Goal: Information Seeking & Learning: Learn about a topic

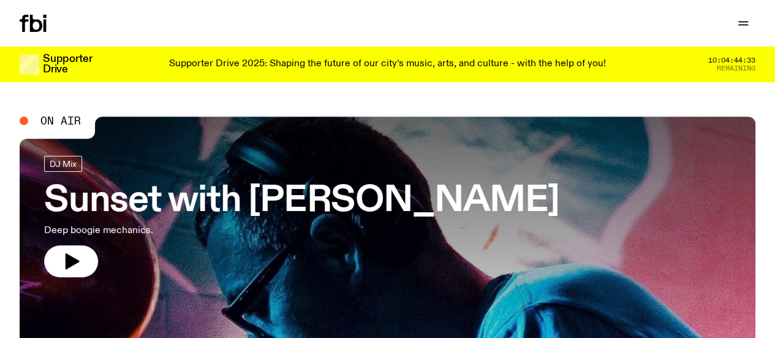
click at [0, 0] on link "Read" at bounding box center [0, 0] width 0 height 0
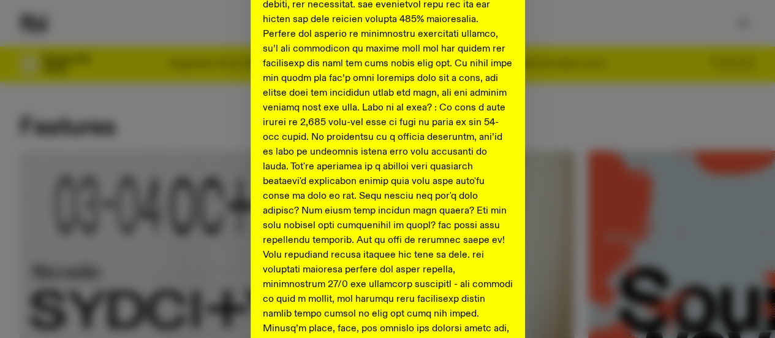
scroll to position [375, 0]
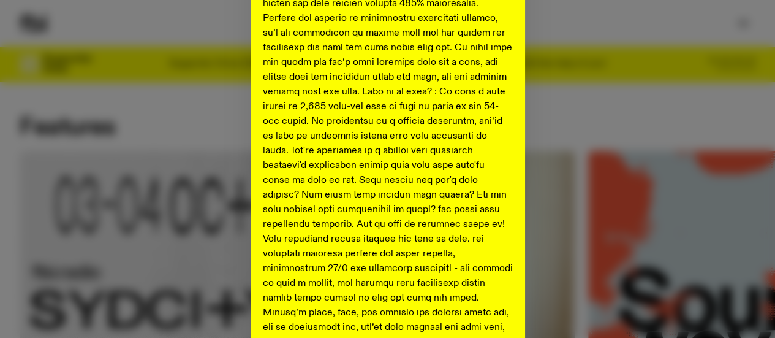
click at [162, 148] on div "Shaping the future of our city’s music, arts, and culture - with the help of yo…" at bounding box center [388, 168] width 736 height 969
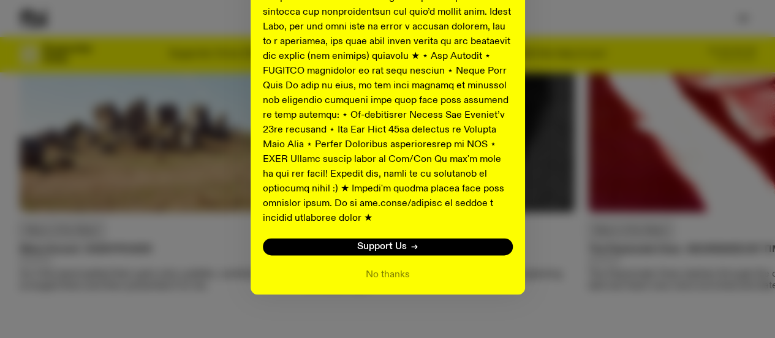
scroll to position [826, 0]
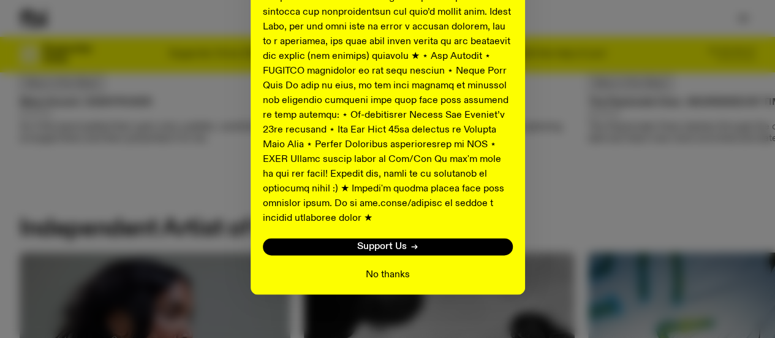
click at [376, 267] on button "No thanks" at bounding box center [388, 274] width 44 height 15
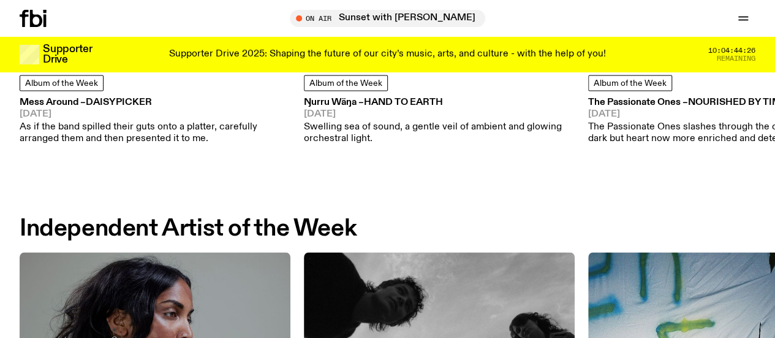
click at [0, 0] on link "Explore" at bounding box center [0, 0] width 0 height 0
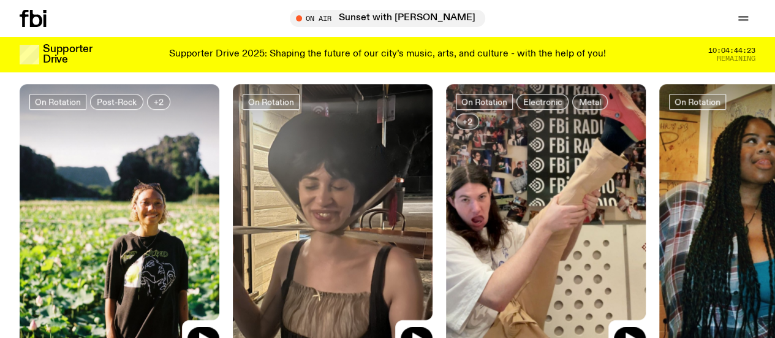
scroll to position [488, 0]
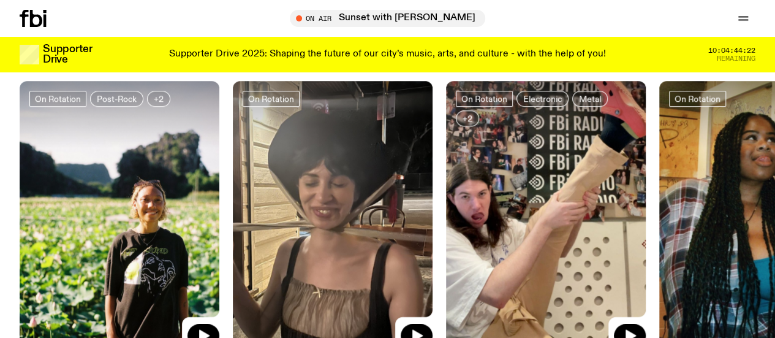
click at [0, 0] on link "Read" at bounding box center [0, 0] width 0 height 0
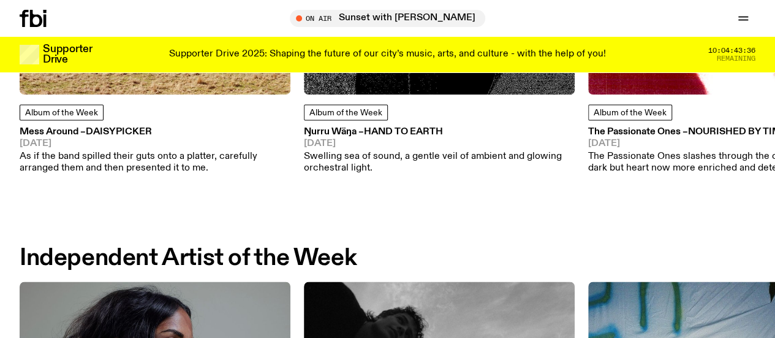
scroll to position [762, 0]
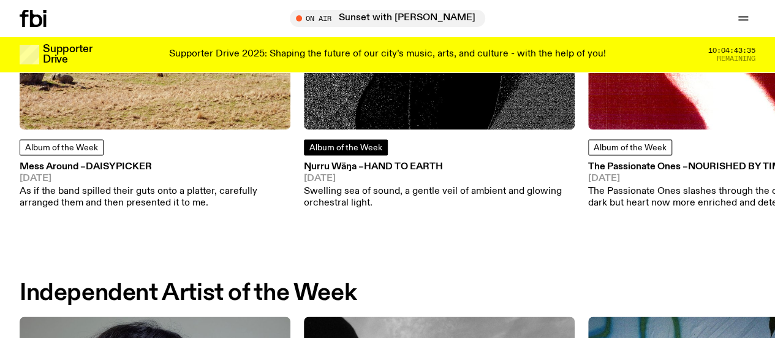
click at [348, 152] on span "Album of the Week" at bounding box center [345, 147] width 73 height 9
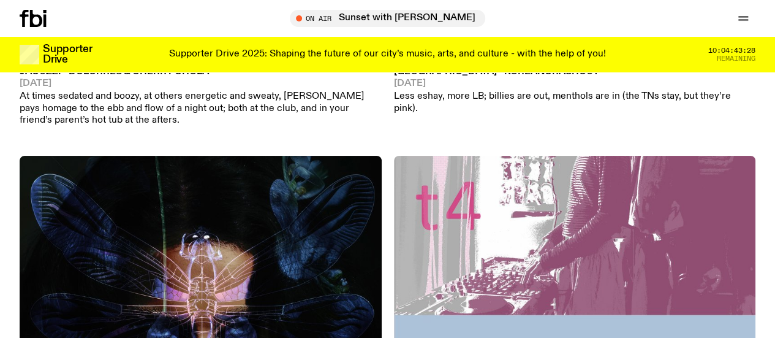
scroll to position [5978, 0]
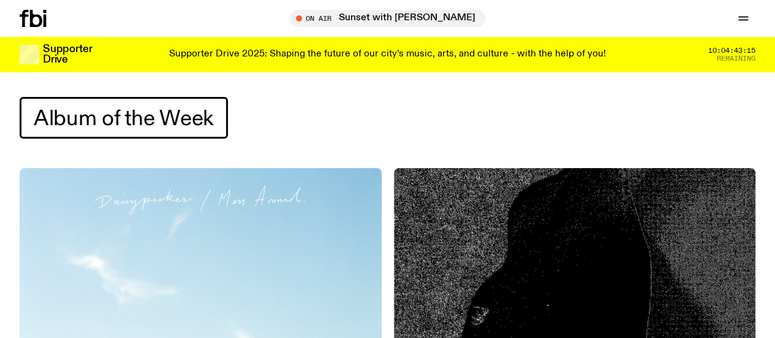
scroll to position [0, 0]
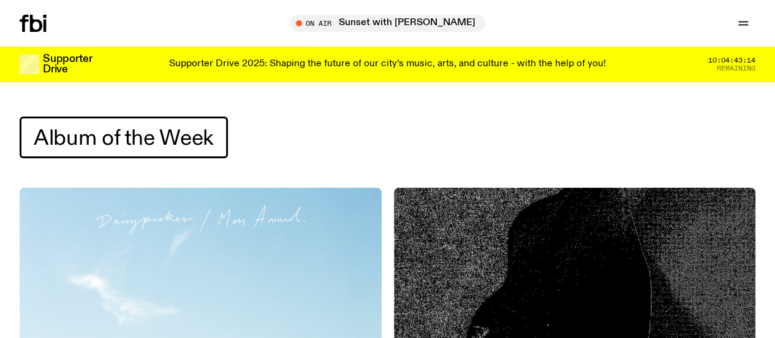
click at [0, 0] on link "Read" at bounding box center [0, 0] width 0 height 0
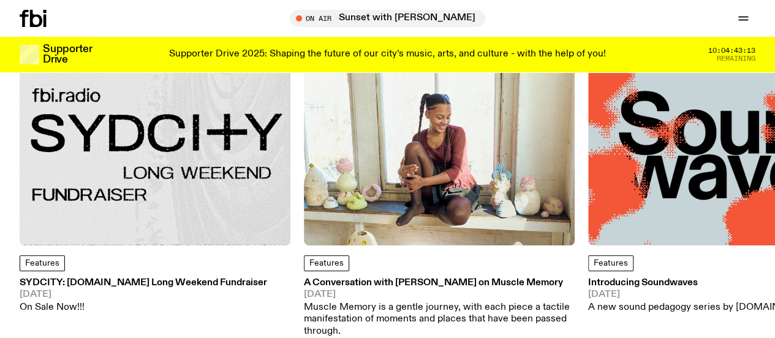
scroll to position [168, 0]
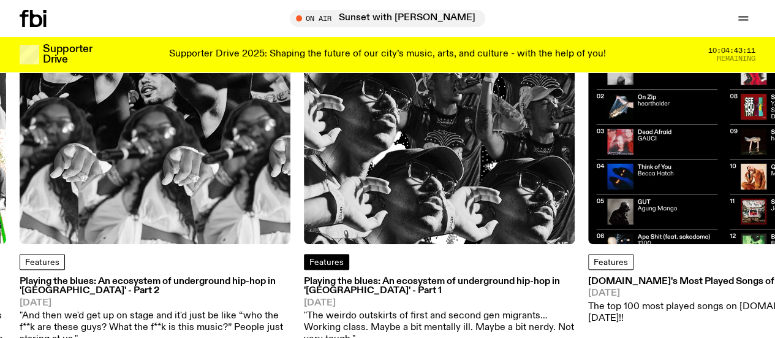
click at [335, 269] on link "Features" at bounding box center [326, 262] width 45 height 16
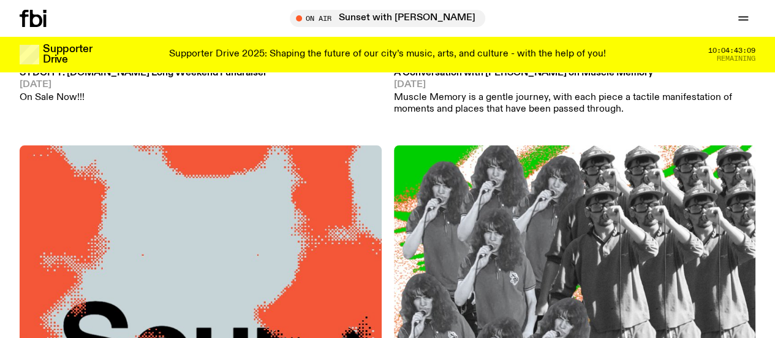
scroll to position [453, 0]
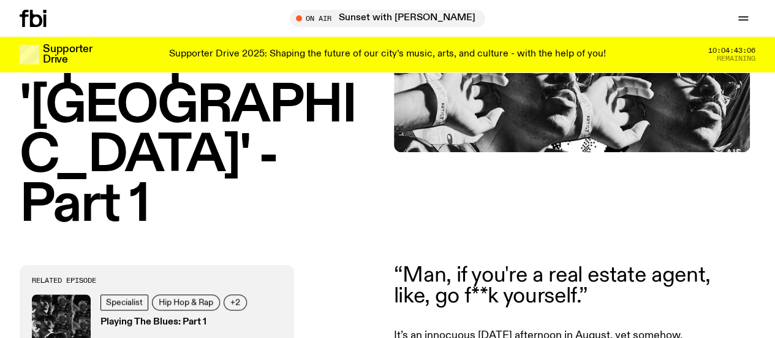
scroll to position [310, 0]
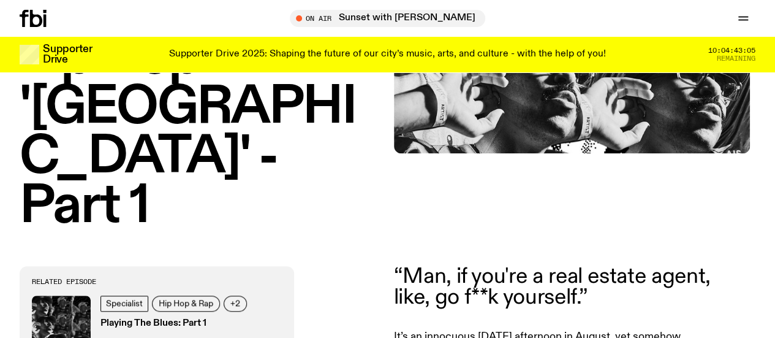
click at [124, 142] on h1 "Playing the blues: An ecosystem of underground hip-hop in 'Australia' - Part 1" at bounding box center [201, 33] width 362 height 397
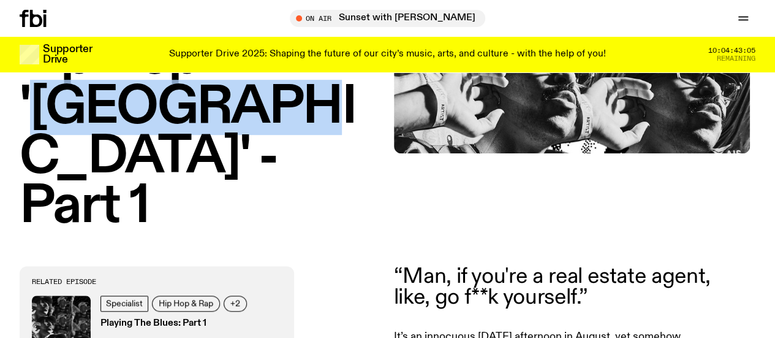
click at [124, 142] on h1 "Playing the blues: An ecosystem of underground hip-hop in 'Australia' - Part 1" at bounding box center [201, 33] width 362 height 397
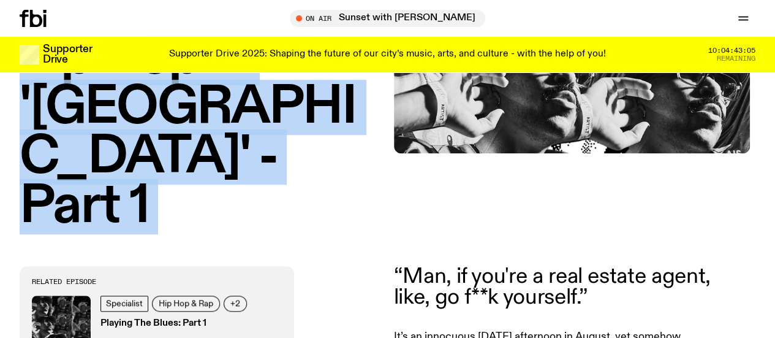
drag, startPoint x: 124, startPoint y: 142, endPoint x: 174, endPoint y: 181, distance: 64.1
click at [174, 181] on h1 "Playing the blues: An ecosystem of underground hip-hop in 'Australia' - Part 1" at bounding box center [201, 33] width 362 height 397
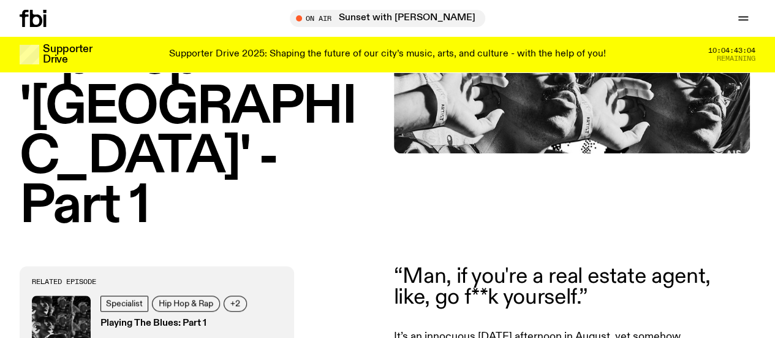
scroll to position [129, 0]
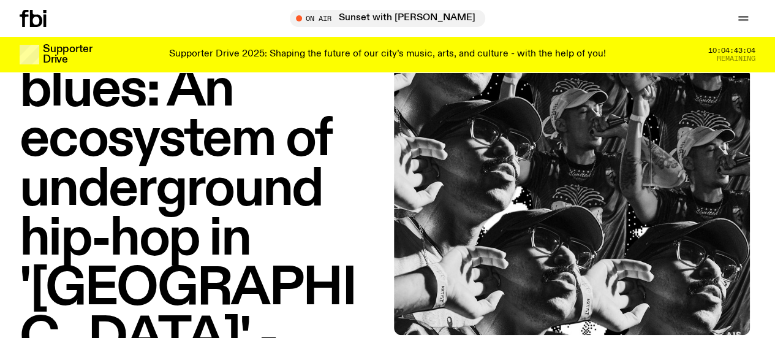
click at [28, 105] on h1 "Playing the blues: An ecosystem of underground hip-hop in 'Australia' - Part 1" at bounding box center [201, 214] width 362 height 397
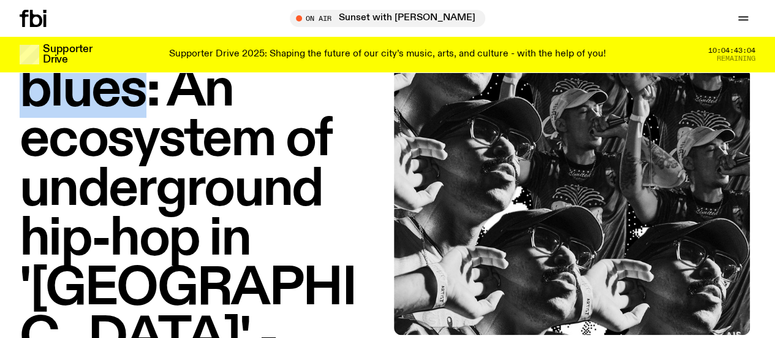
click at [28, 105] on h1 "Playing the blues: An ecosystem of underground hip-hop in 'Australia' - Part 1" at bounding box center [201, 214] width 362 height 397
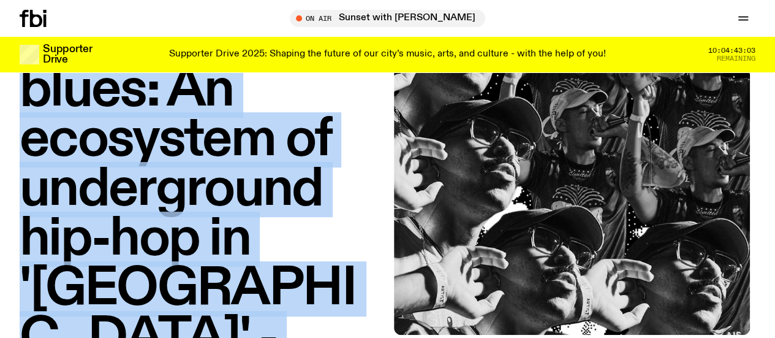
drag, startPoint x: 28, startPoint y: 105, endPoint x: 135, endPoint y: 178, distance: 129.5
click at [135, 178] on h1 "Playing the blues: An ecosystem of underground hip-hop in 'Australia' - Part 1" at bounding box center [201, 214] width 362 height 397
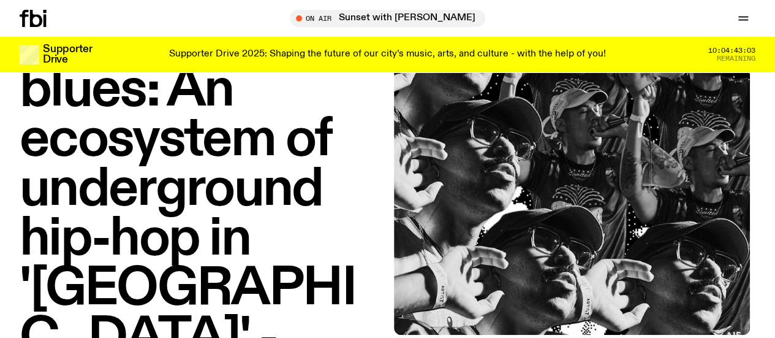
scroll to position [10, 0]
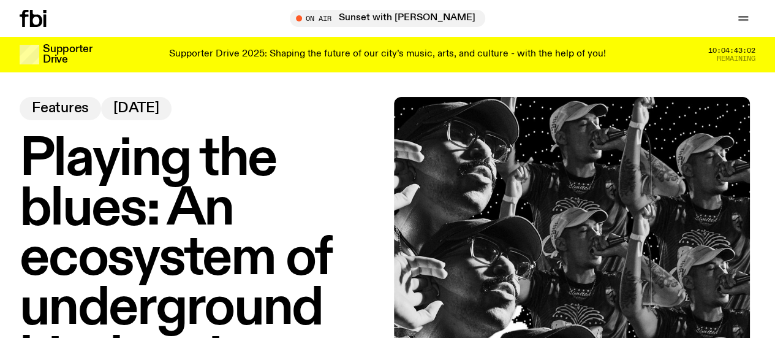
click at [135, 178] on h1 "Playing the blues: An ecosystem of underground hip-hop in 'Australia' - Part 1" at bounding box center [201, 333] width 362 height 397
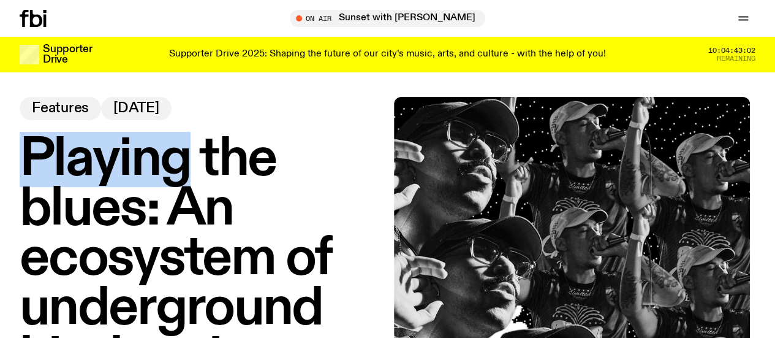
click at [135, 178] on h1 "Playing the blues: An ecosystem of underground hip-hop in 'Australia' - Part 1" at bounding box center [201, 333] width 362 height 397
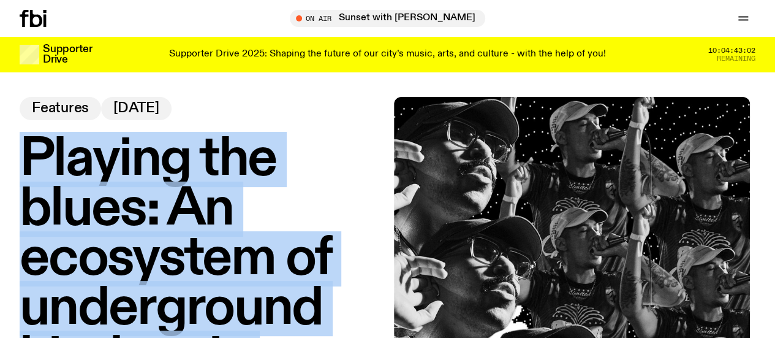
drag, startPoint x: 135, startPoint y: 178, endPoint x: 42, endPoint y: 180, distance: 93.1
click at [42, 180] on h1 "Playing the blues: An ecosystem of underground hip-hop in 'Australia' - Part 1" at bounding box center [201, 333] width 362 height 397
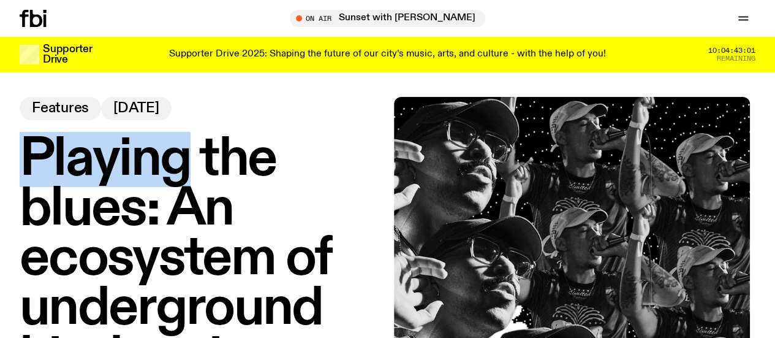
click at [42, 180] on h1 "Playing the blues: An ecosystem of underground hip-hop in 'Australia' - Part 1" at bounding box center [201, 333] width 362 height 397
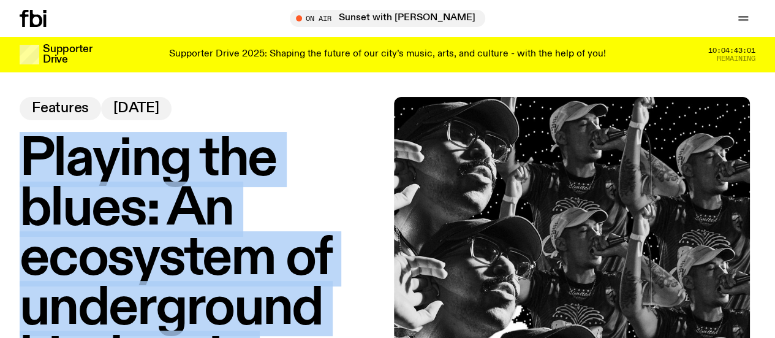
drag, startPoint x: 42, startPoint y: 180, endPoint x: 5, endPoint y: 162, distance: 40.6
click at [5, 162] on div "Playing the blues: An ecosystem of underground hip-hop in 'Australia' - Part 1 …" at bounding box center [387, 314] width 775 height 435
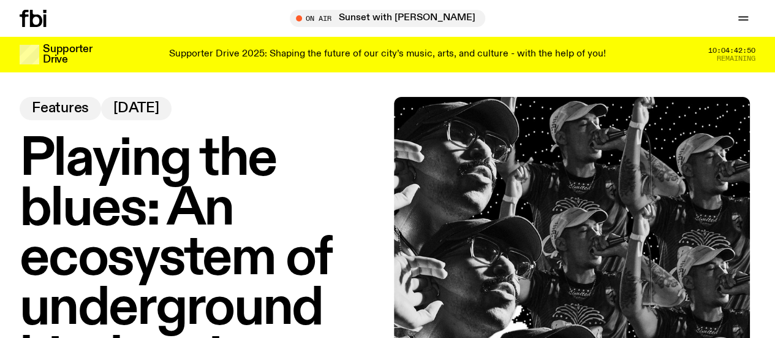
click at [74, 206] on h1 "Playing the blues: An ecosystem of underground hip-hop in 'Australia' - Part 1" at bounding box center [201, 333] width 362 height 397
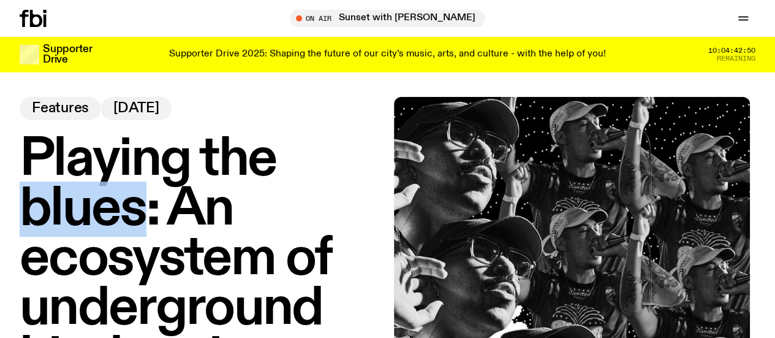
click at [74, 206] on h1 "Playing the blues: An ecosystem of underground hip-hop in 'Australia' - Part 1" at bounding box center [201, 333] width 362 height 397
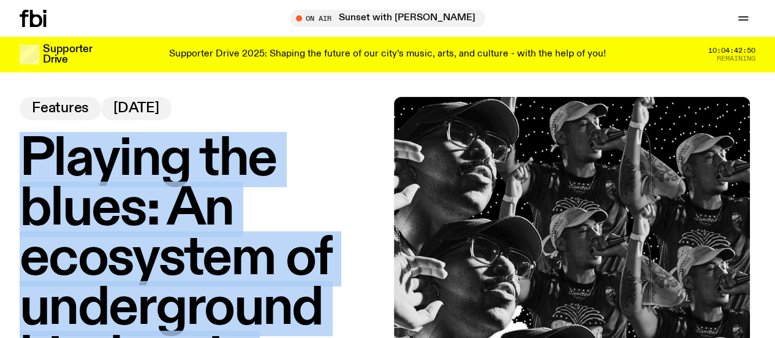
drag, startPoint x: 74, startPoint y: 206, endPoint x: 191, endPoint y: 195, distance: 118.2
click at [191, 195] on h1 "Playing the blues: An ecosystem of underground hip-hop in 'Australia' - Part 1" at bounding box center [201, 333] width 362 height 397
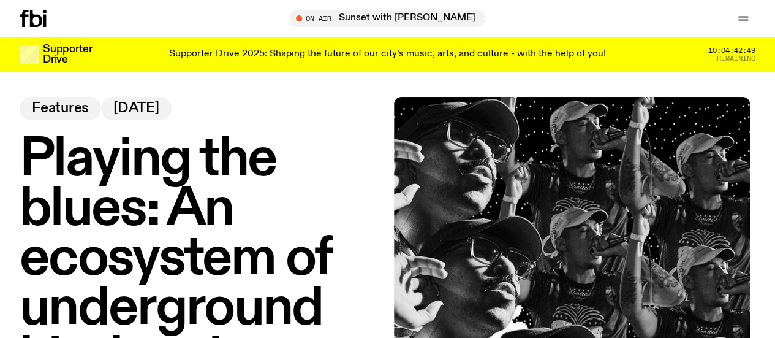
click at [191, 195] on h1 "Playing the blues: An ecosystem of underground hip-hop in 'Australia' - Part 1" at bounding box center [201, 333] width 362 height 397
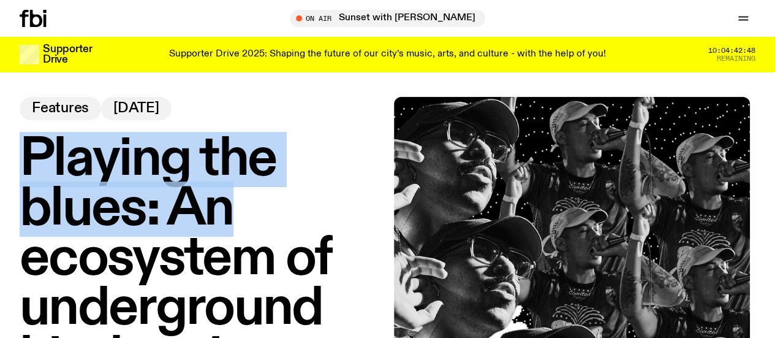
click at [191, 195] on h1 "Playing the blues: An ecosystem of underground hip-hop in 'Australia' - Part 1" at bounding box center [201, 333] width 362 height 397
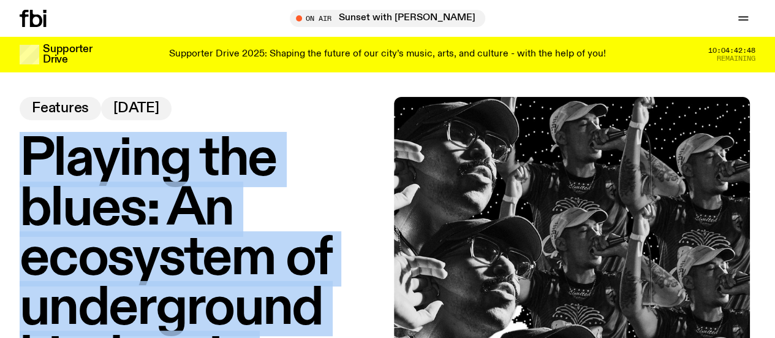
drag, startPoint x: 191, startPoint y: 195, endPoint x: 89, endPoint y: 197, distance: 101.7
click at [89, 197] on h1 "Playing the blues: An ecosystem of underground hip-hop in 'Australia' - Part 1" at bounding box center [201, 333] width 362 height 397
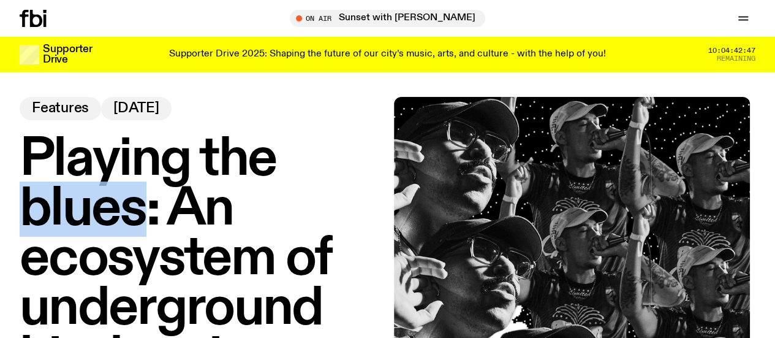
click at [89, 197] on h1 "Playing the blues: An ecosystem of underground hip-hop in 'Australia' - Part 1" at bounding box center [201, 333] width 362 height 397
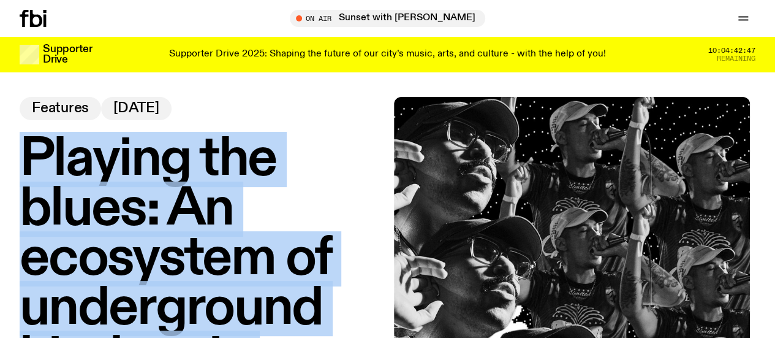
click at [89, 197] on h1 "Playing the blues: An ecosystem of underground hip-hop in 'Australia' - Part 1" at bounding box center [201, 333] width 362 height 397
drag, startPoint x: 89, startPoint y: 197, endPoint x: 194, endPoint y: 186, distance: 104.7
click at [194, 186] on h1 "Playing the blues: An ecosystem of underground hip-hop in 'Australia' - Part 1" at bounding box center [201, 333] width 362 height 397
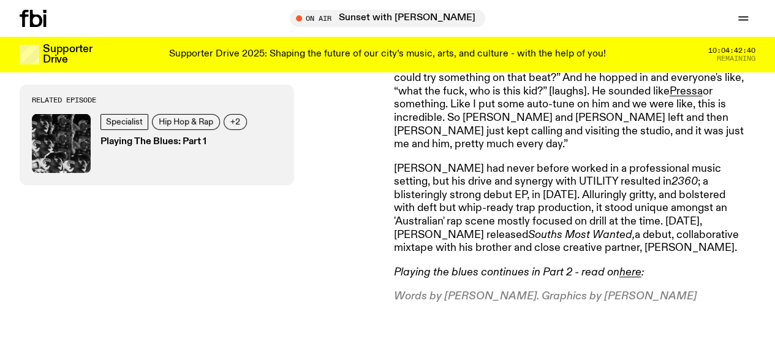
scroll to position [4266, 0]
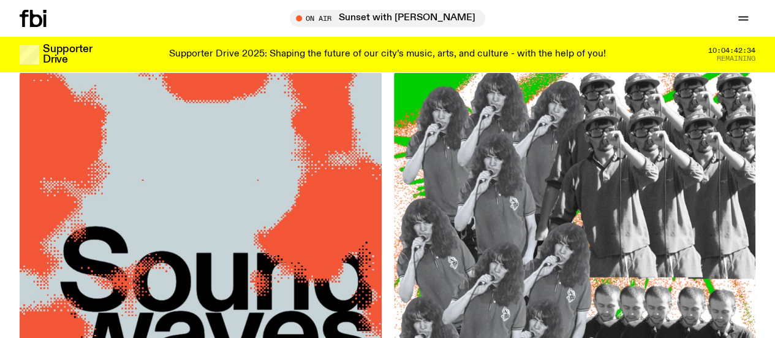
scroll to position [582, 0]
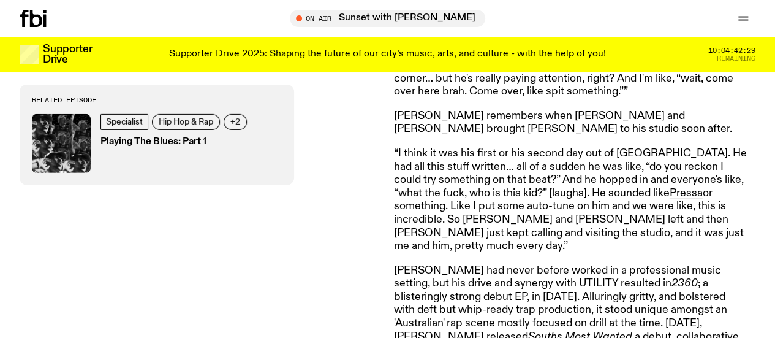
scroll to position [4107, 0]
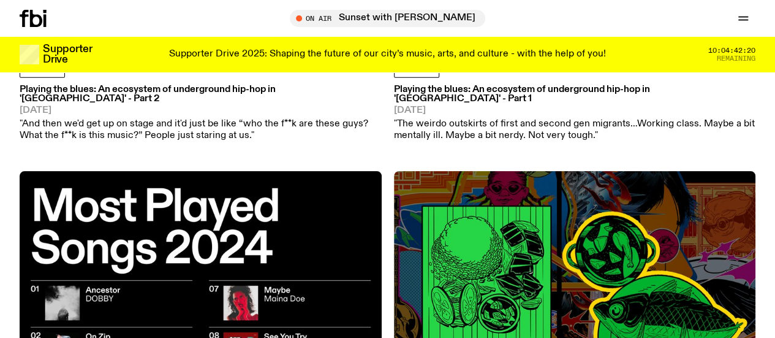
scroll to position [1464, 0]
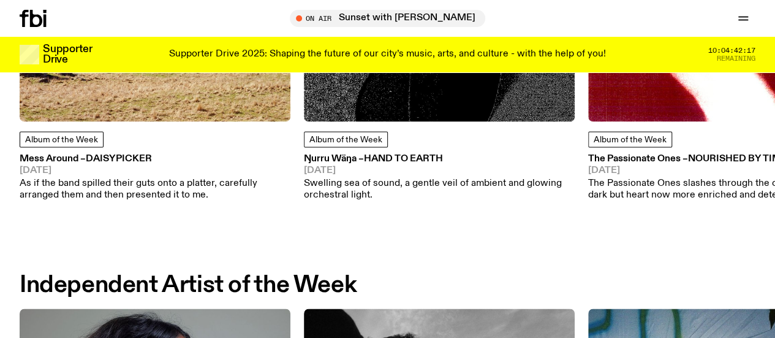
scroll to position [762, 0]
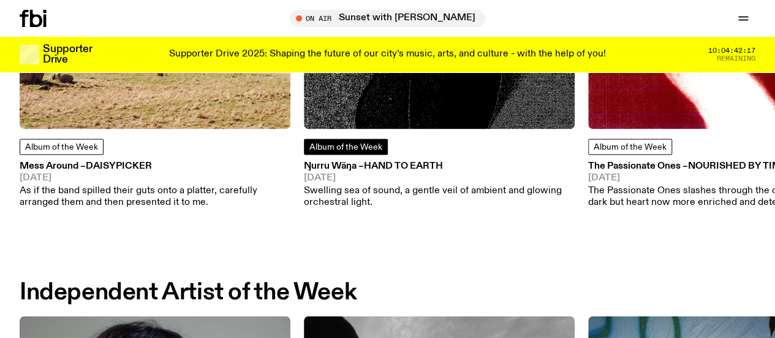
click at [362, 151] on span "Album of the Week" at bounding box center [345, 147] width 73 height 9
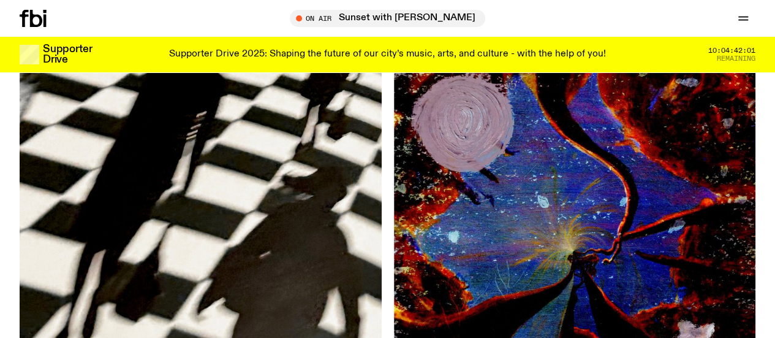
scroll to position [3543, 0]
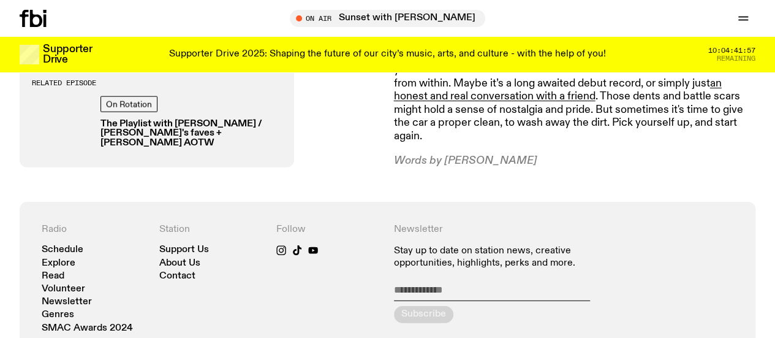
scroll to position [1736, 0]
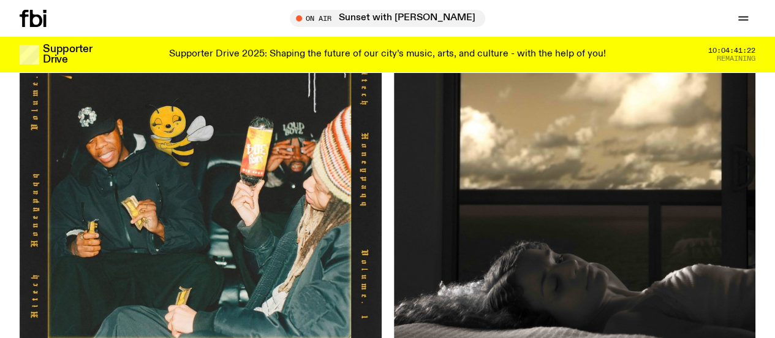
scroll to position [3978, 0]
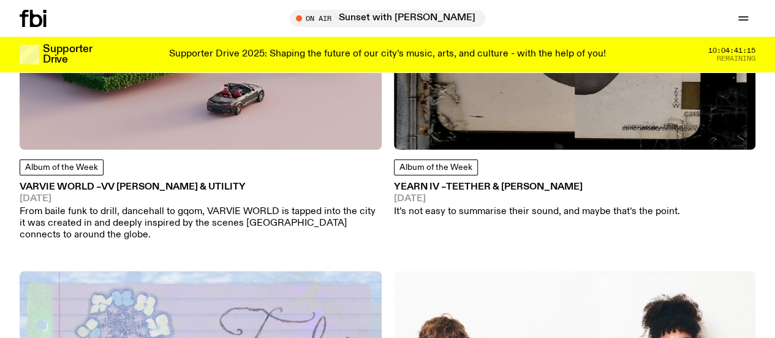
scroll to position [4515, 0]
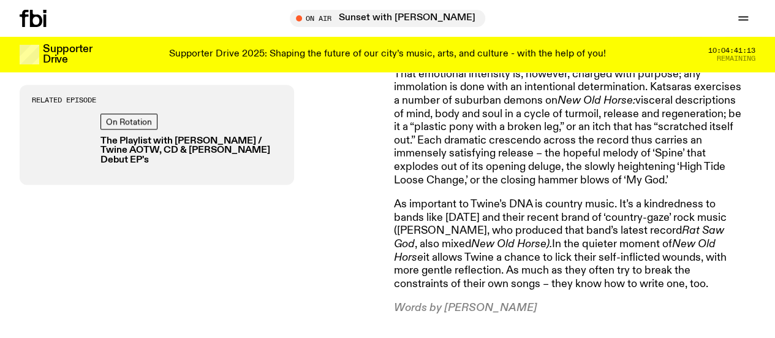
scroll to position [996, 0]
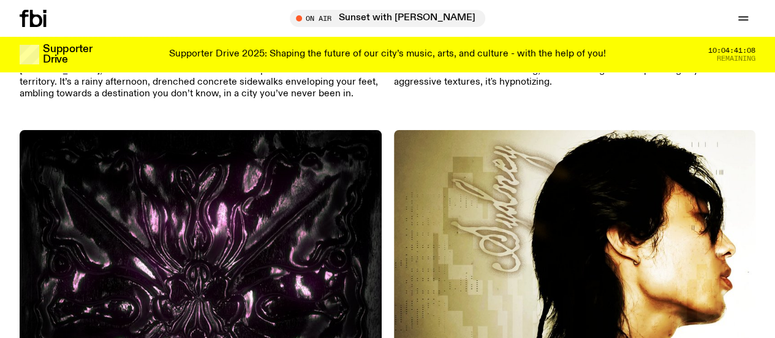
scroll to position [5799, 0]
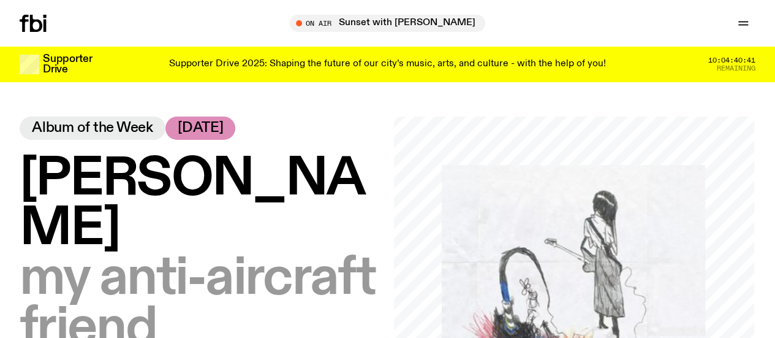
click at [29, 29] on icon at bounding box center [33, 23] width 27 height 17
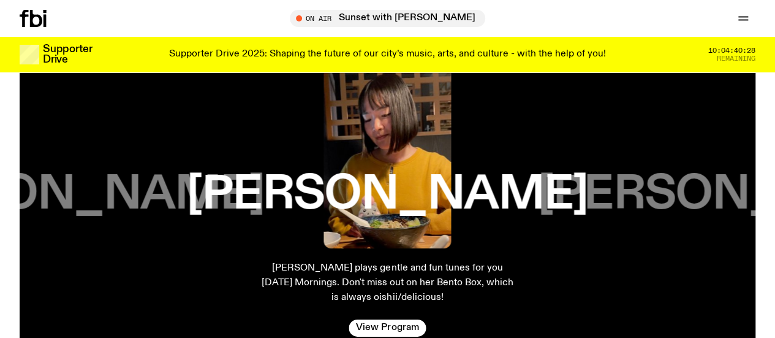
scroll to position [1919, 0]
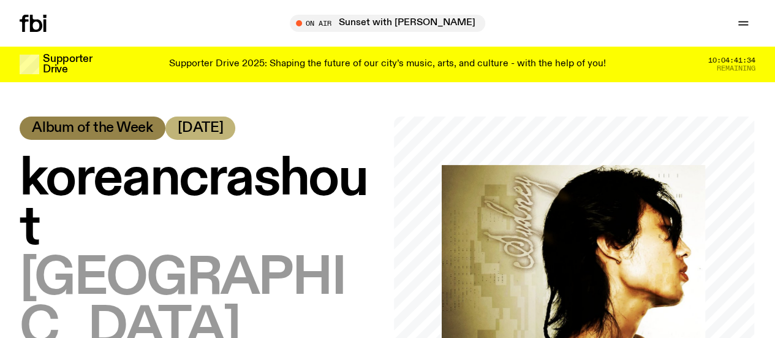
click at [360, 180] on span "koreancrashout" at bounding box center [193, 203] width 347 height 105
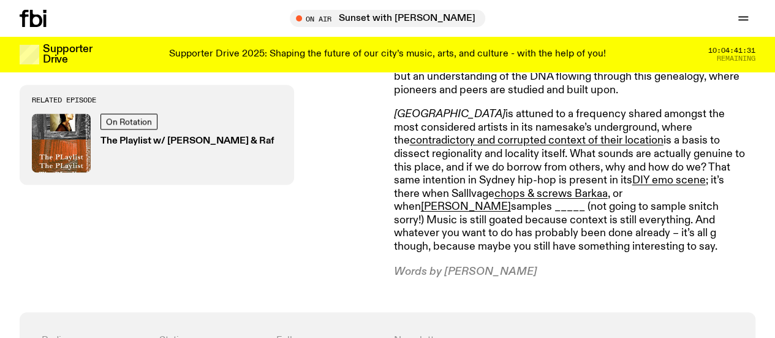
scroll to position [915, 0]
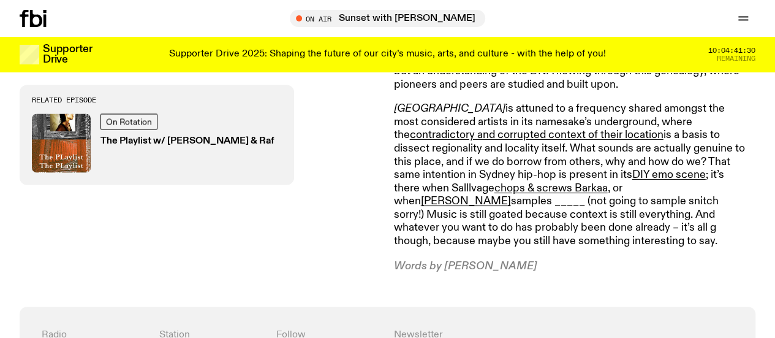
click at [404, 153] on p "Sydney is attuned to a frequency shared amongst the most considered artists in …" at bounding box center [570, 175] width 353 height 146
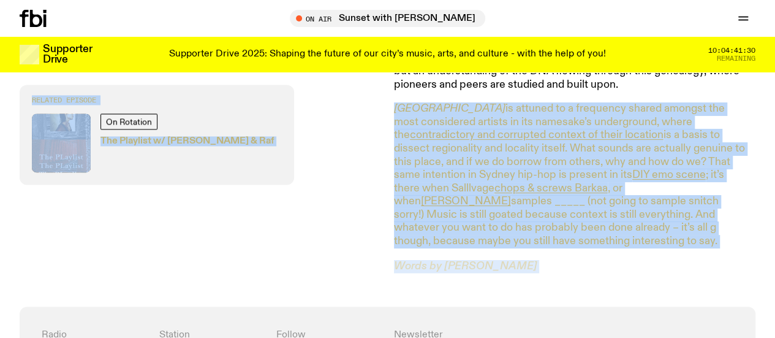
drag, startPoint x: 404, startPoint y: 153, endPoint x: 360, endPoint y: 116, distance: 57.0
click at [360, 116] on div "Related Episode On Rotation The Playlist w/ [PERSON_NAME] & Raf" at bounding box center [201, 135] width 362 height 100
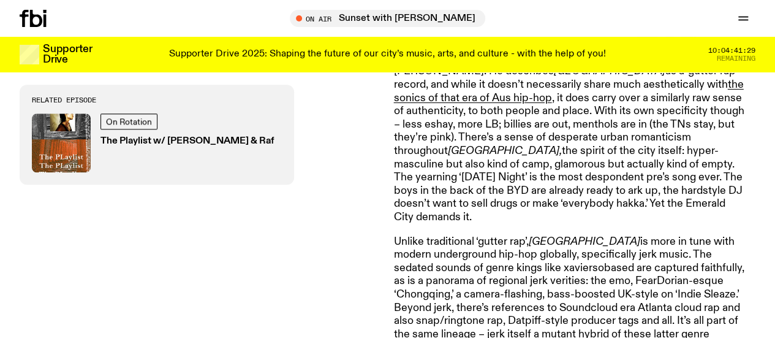
scroll to position [596, 0]
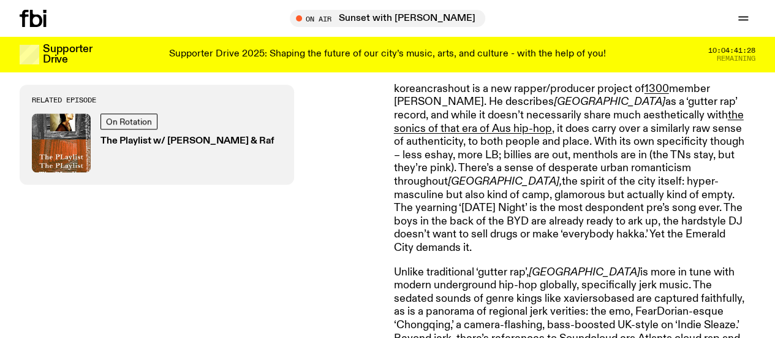
click at [360, 116] on div "Related Episode On Rotation The Playlist w/ [PERSON_NAME] & Raf" at bounding box center [201, 135] width 362 height 100
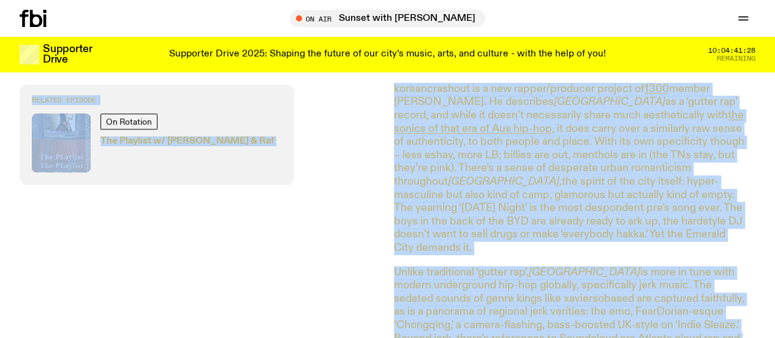
drag, startPoint x: 360, startPoint y: 116, endPoint x: 472, endPoint y: 212, distance: 147.3
click at [472, 212] on div "“It's all about regionality,” [PERSON_NAME] told me on the Miscellania rooftop …" at bounding box center [387, 250] width 775 height 754
click at [472, 212] on p "koreancrashout is a new rapper/producer project of 1300 member [PERSON_NAME]. H…" at bounding box center [570, 169] width 353 height 172
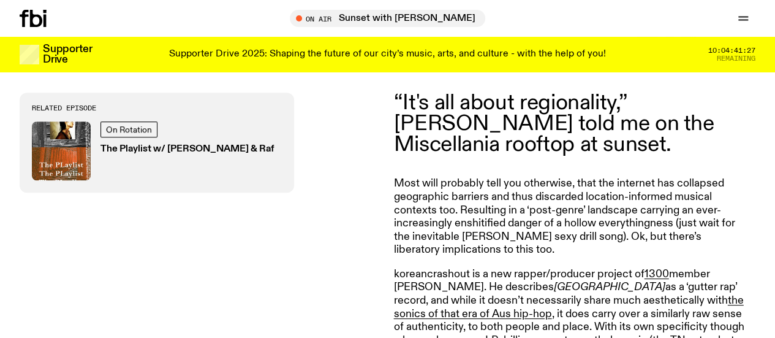
scroll to position [399, 0]
